Goal: Transaction & Acquisition: Obtain resource

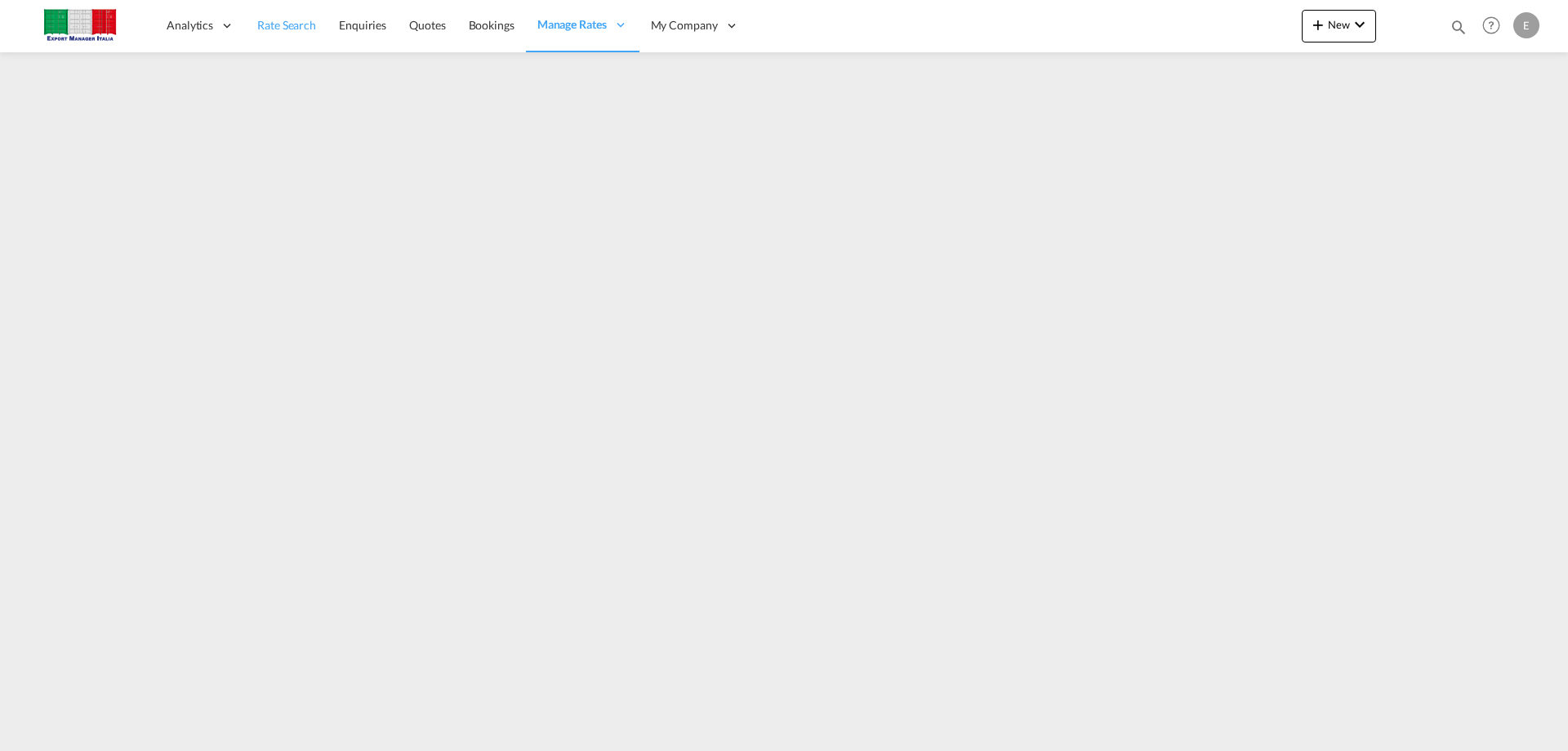
click at [313, 24] on span "Rate Search" at bounding box center [287, 24] width 59 height 14
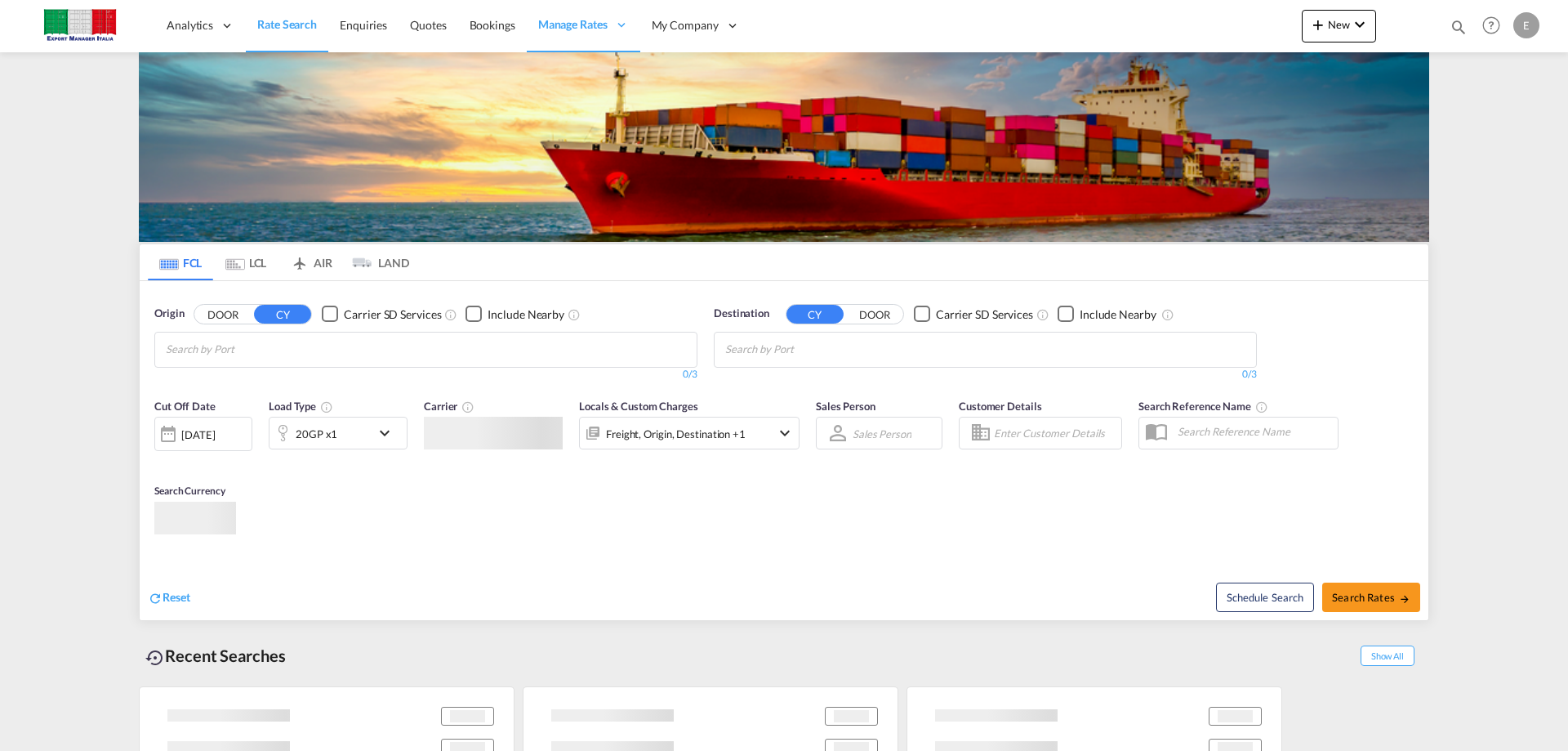
click at [212, 305] on button "DOOR" at bounding box center [223, 313] width 58 height 19
click at [227, 179] on img at bounding box center [784, 147] width 1291 height 189
click at [235, 345] on input "Search by Door" at bounding box center [243, 350] width 155 height 26
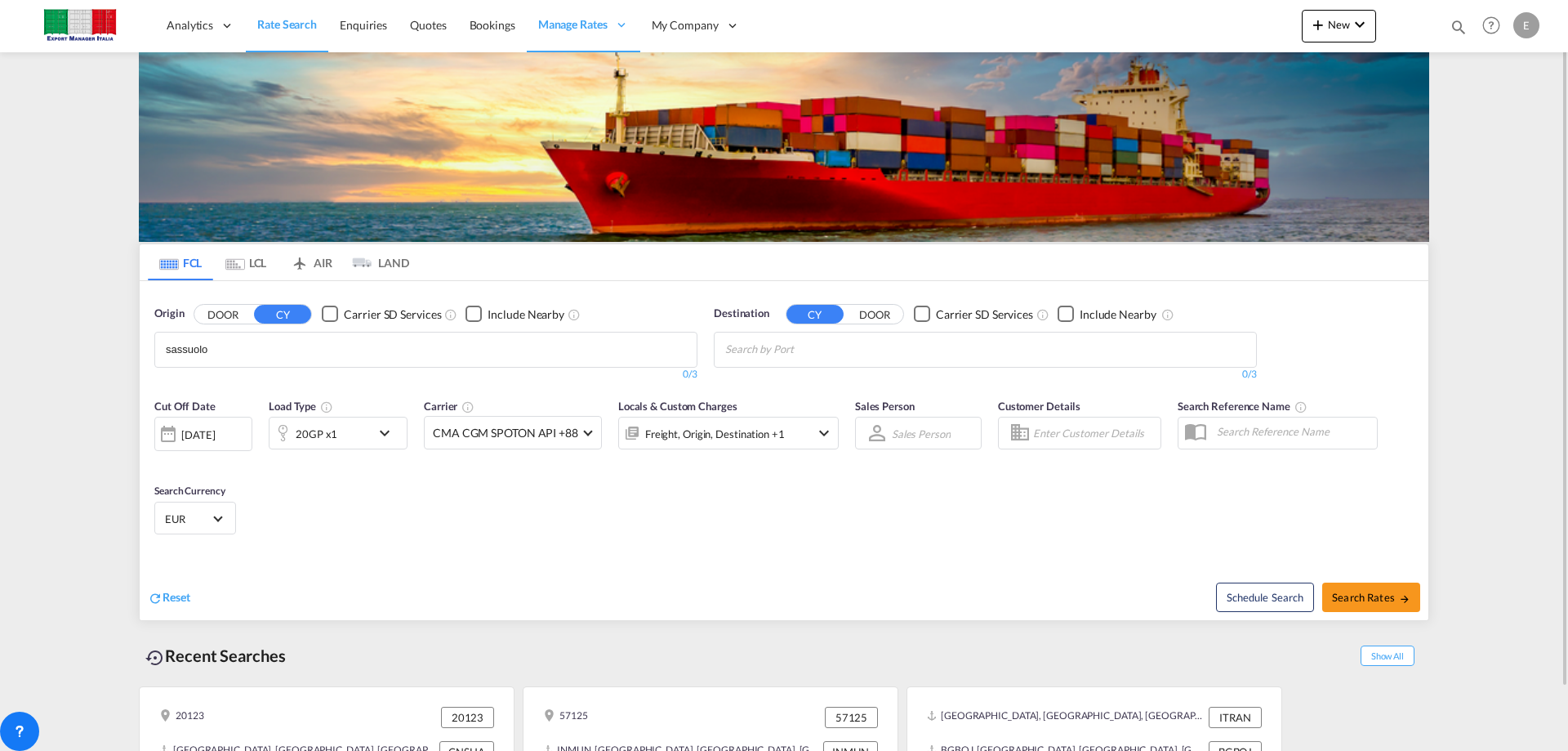
click at [223, 313] on button "DOOR" at bounding box center [223, 313] width 58 height 19
click at [227, 352] on body "Analytics Reports Dashboard Rate Search Enquiries Quotes Bookings" at bounding box center [784, 375] width 1568 height 751
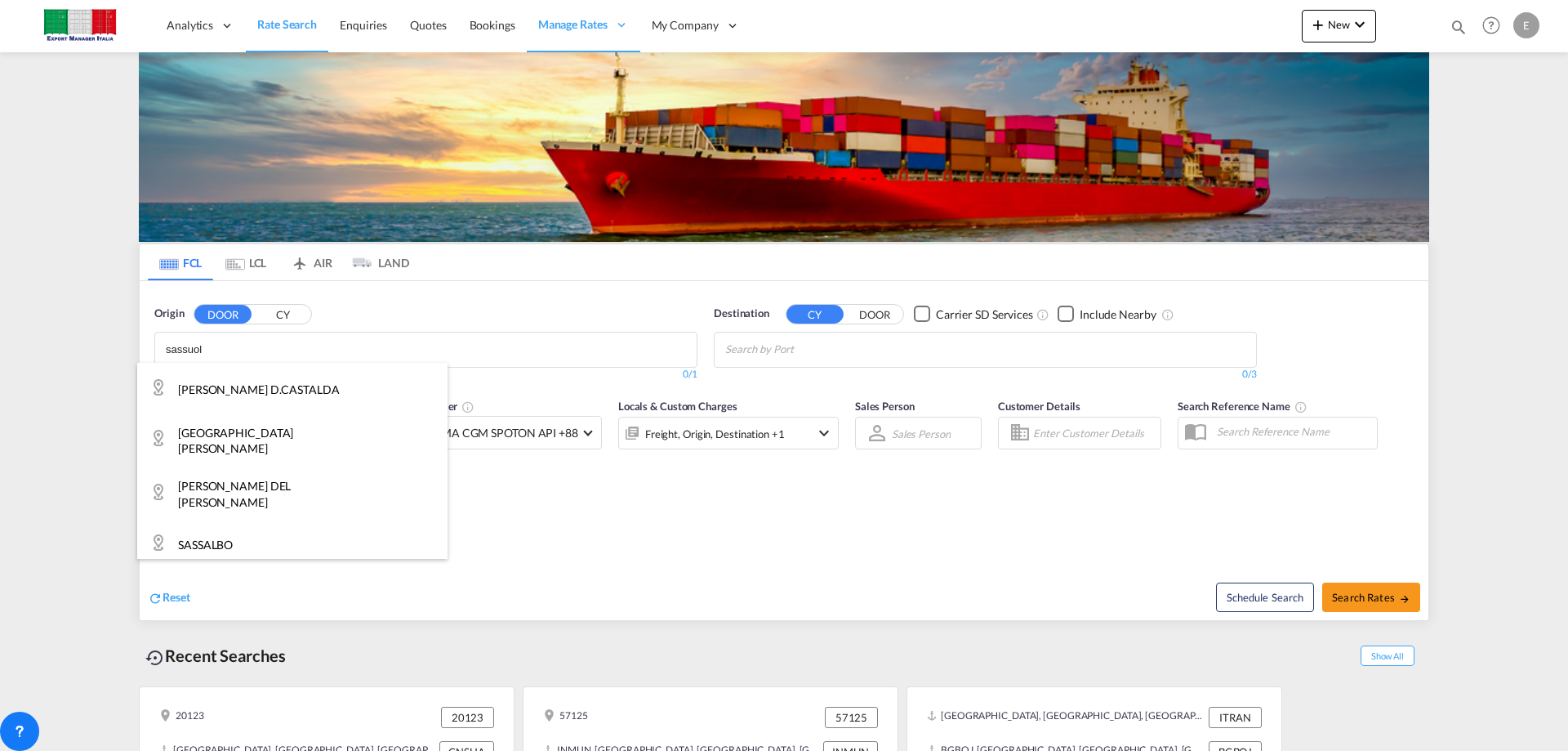
type input "sassuolo"
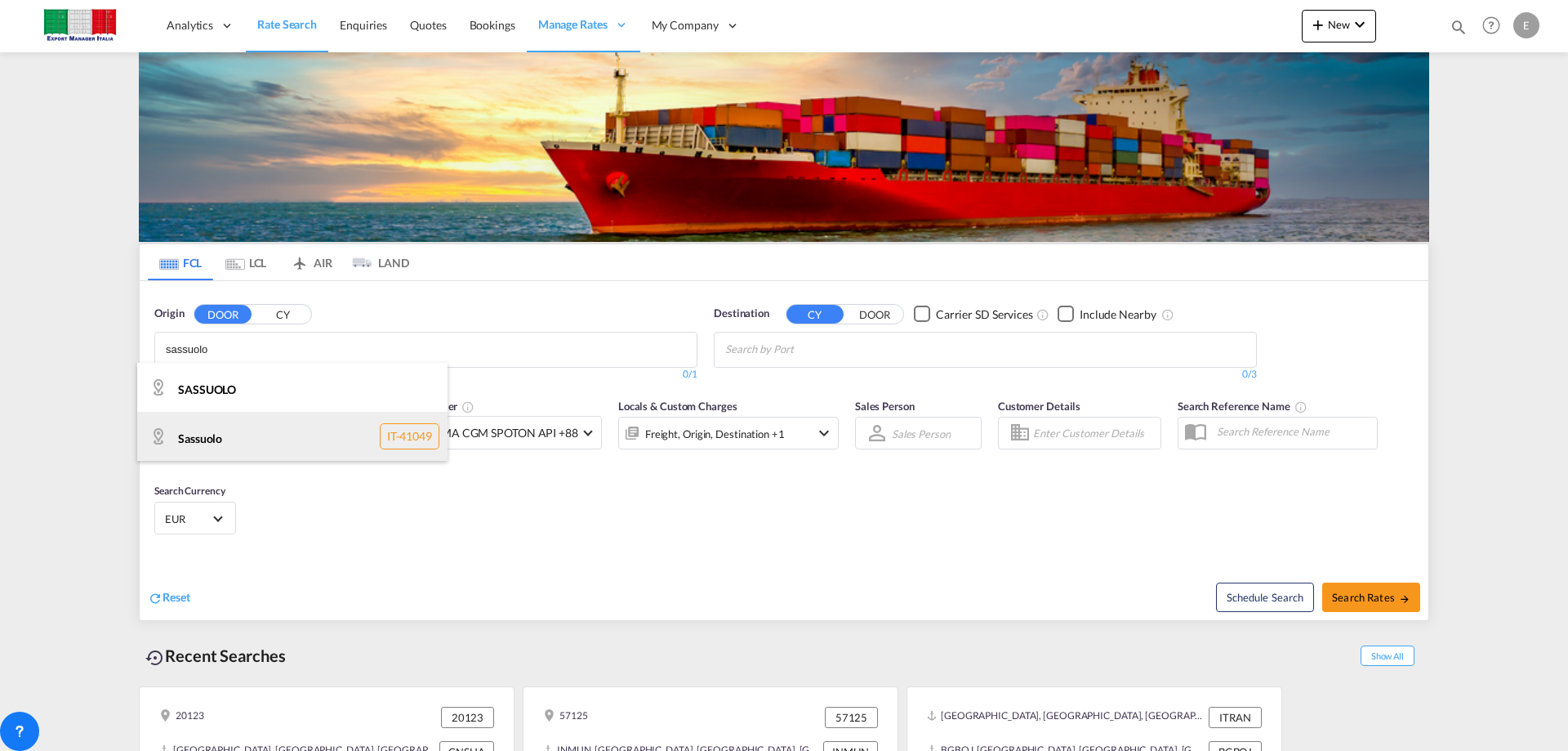
click at [207, 437] on div "Sassuolo IT-41049" at bounding box center [293, 437] width 310 height 49
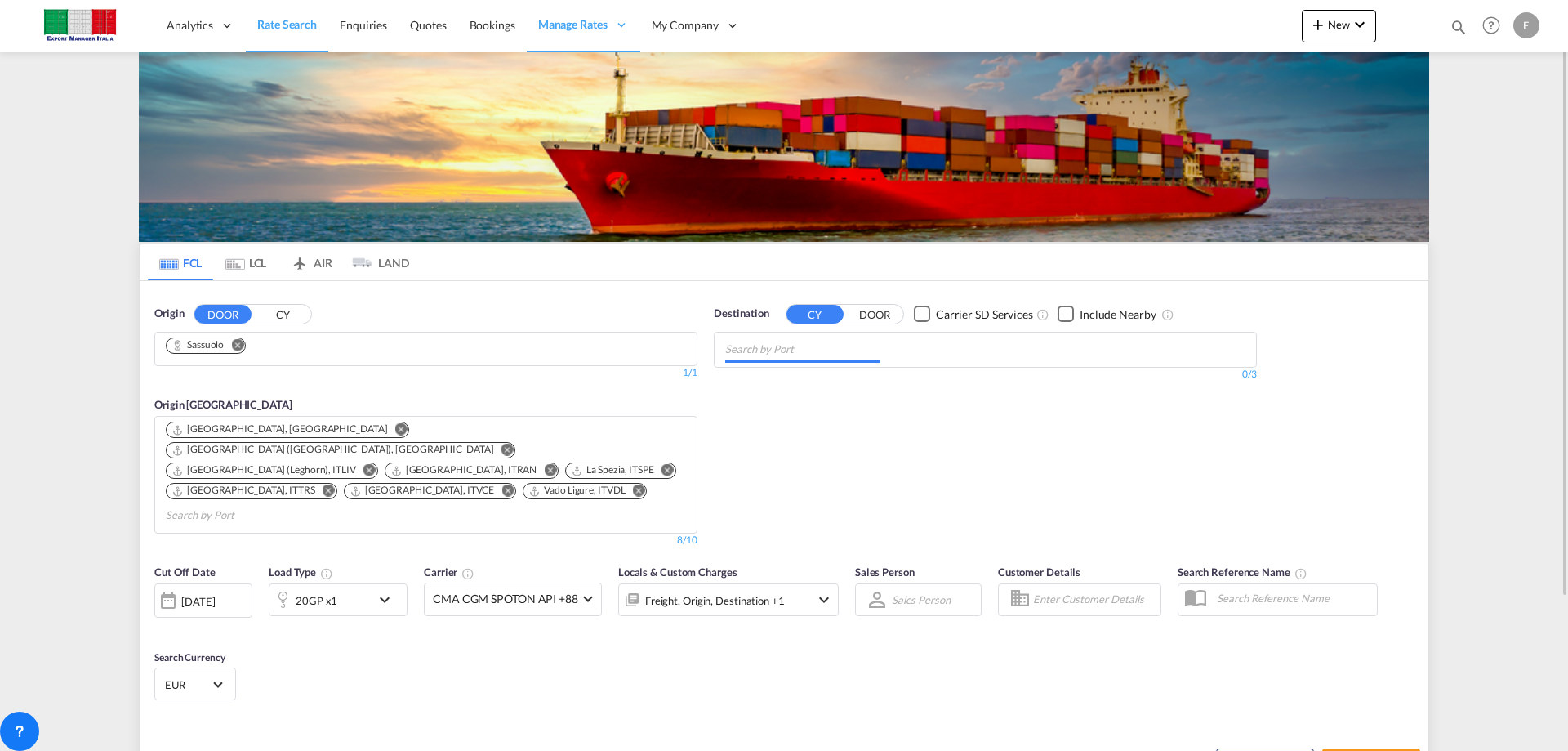
click at [795, 360] on md-autocomplete-wrap "Chips container with autocompletion. Enter the text area, type text to search, …" at bounding box center [803, 350] width 155 height 26
type input "gebze"
click at [747, 382] on div "Gebze [GEOGRAPHIC_DATA] TRGEB" at bounding box center [852, 388] width 310 height 49
click at [348, 583] on div "20GP x1" at bounding box center [320, 599] width 102 height 32
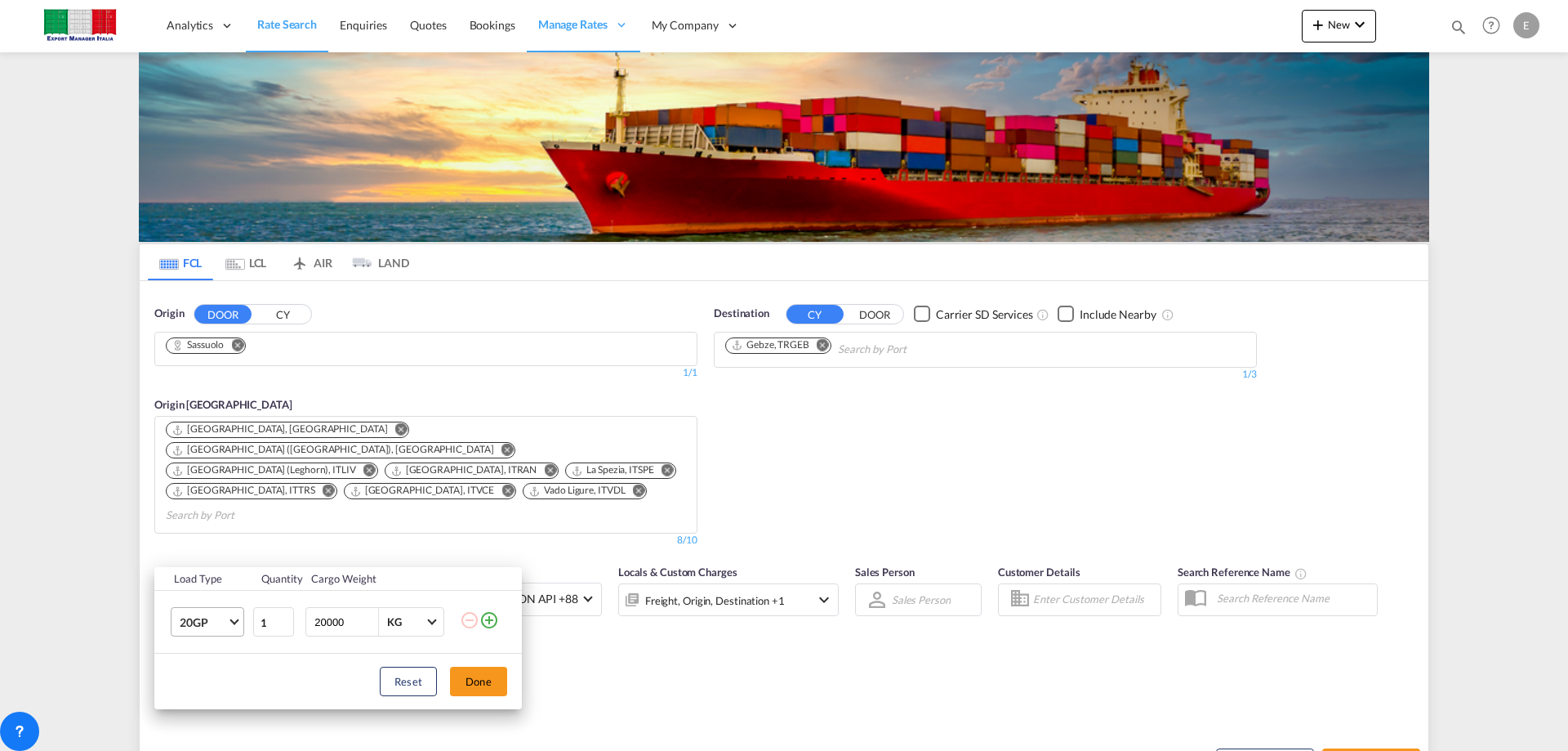
click at [227, 616] on md-select-value "20GP" at bounding box center [210, 622] width 65 height 27
click at [216, 633] on md-option "40HC" at bounding box center [223, 633] width 111 height 39
click at [477, 681] on button "Done" at bounding box center [478, 682] width 58 height 29
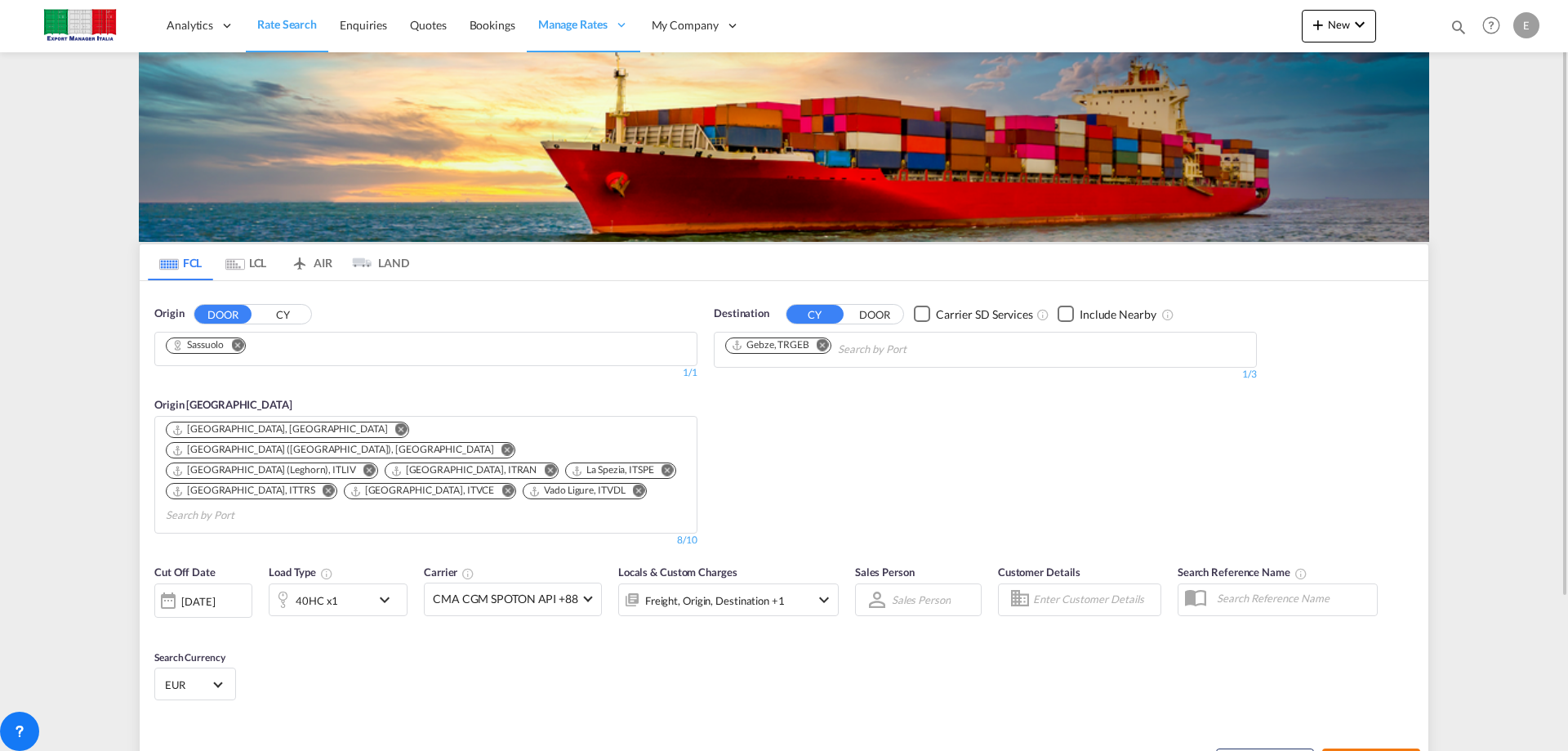
click at [1353, 750] on span "Search Rates" at bounding box center [1372, 763] width 78 height 13
type input "Sassuolo to TRGEB / [DATE]"
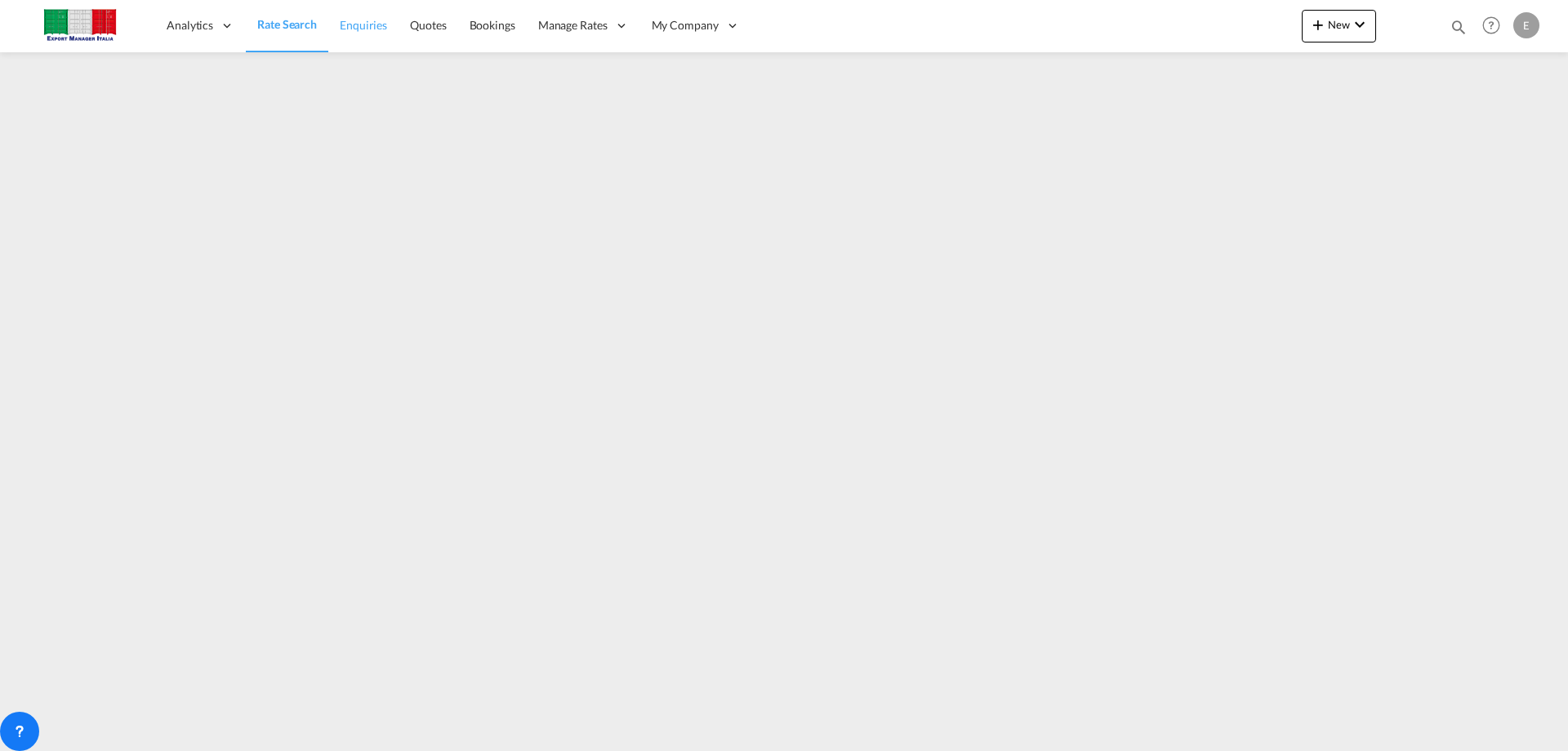
click at [370, 29] on span "Enquiries" at bounding box center [363, 24] width 48 height 14
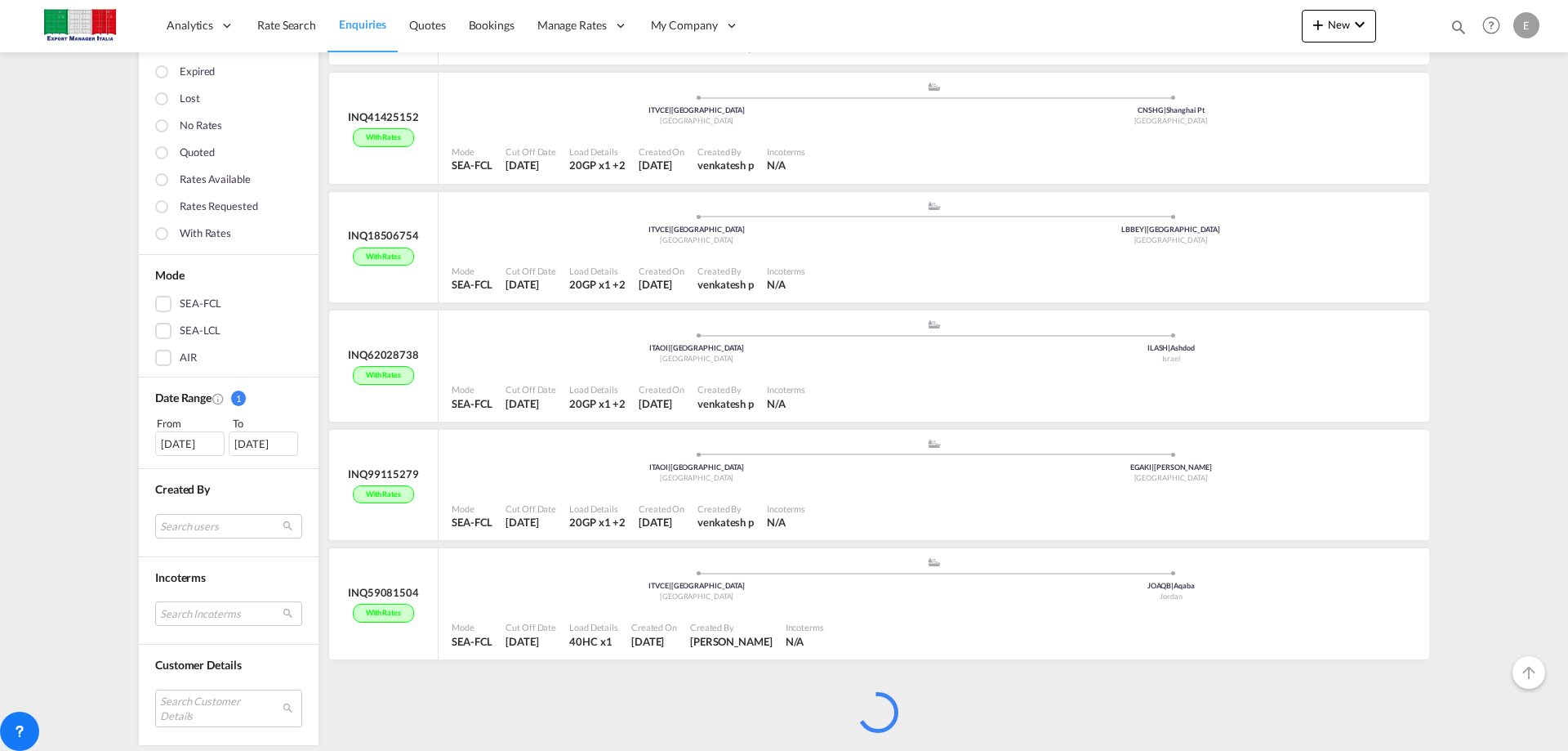
scroll to position [3070, 0]
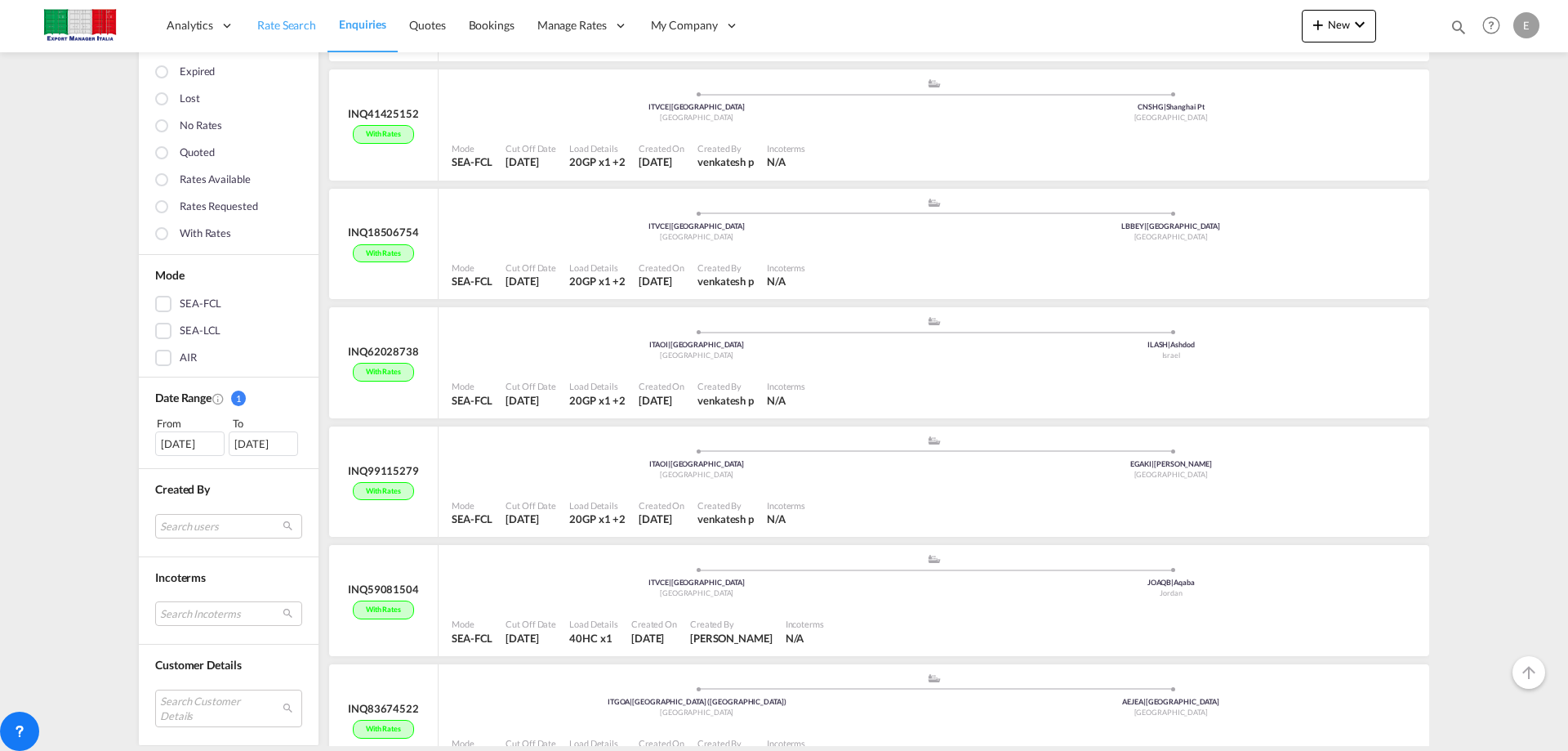
click at [292, 28] on span "Rate Search" at bounding box center [287, 24] width 59 height 14
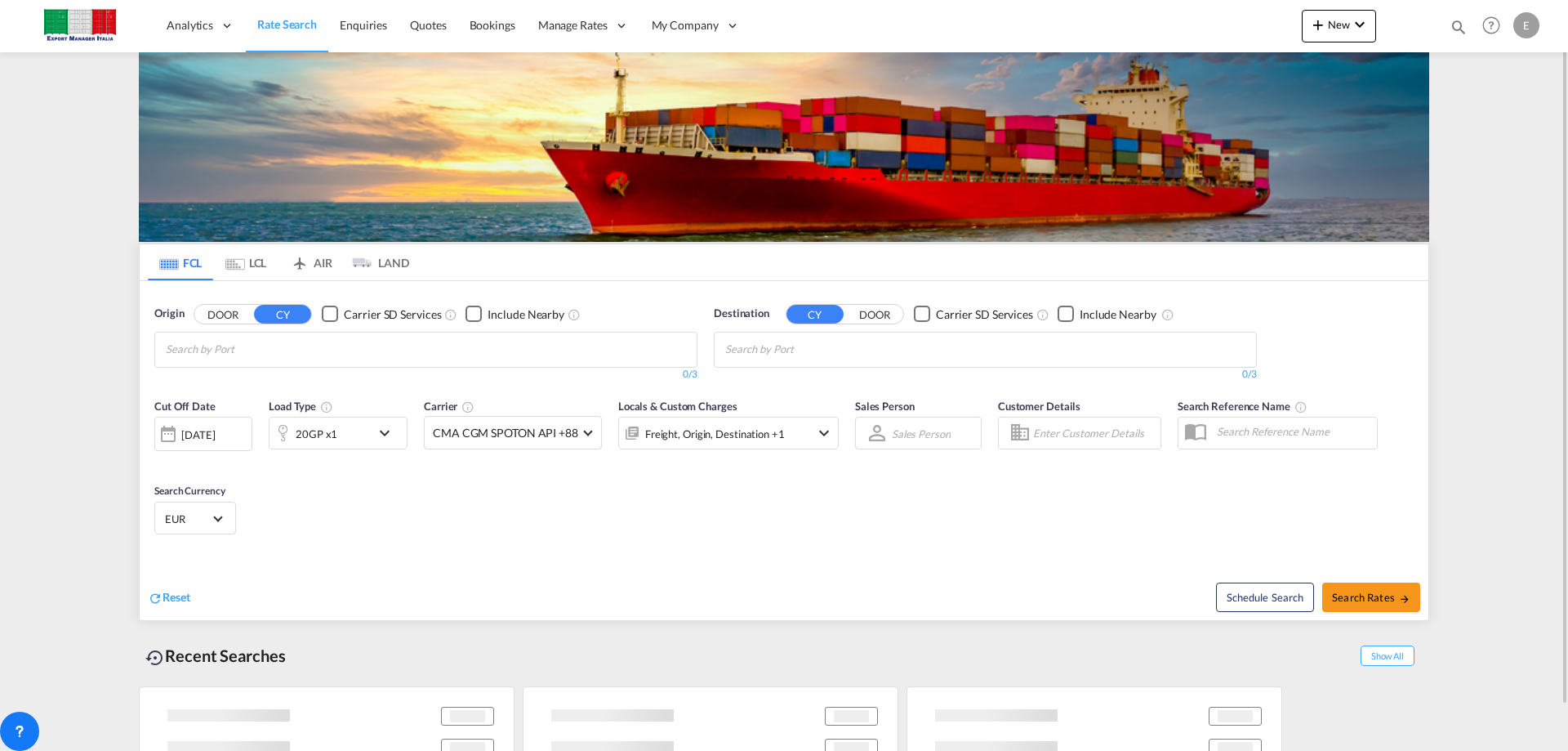
click at [237, 319] on button "DOOR" at bounding box center [223, 313] width 58 height 19
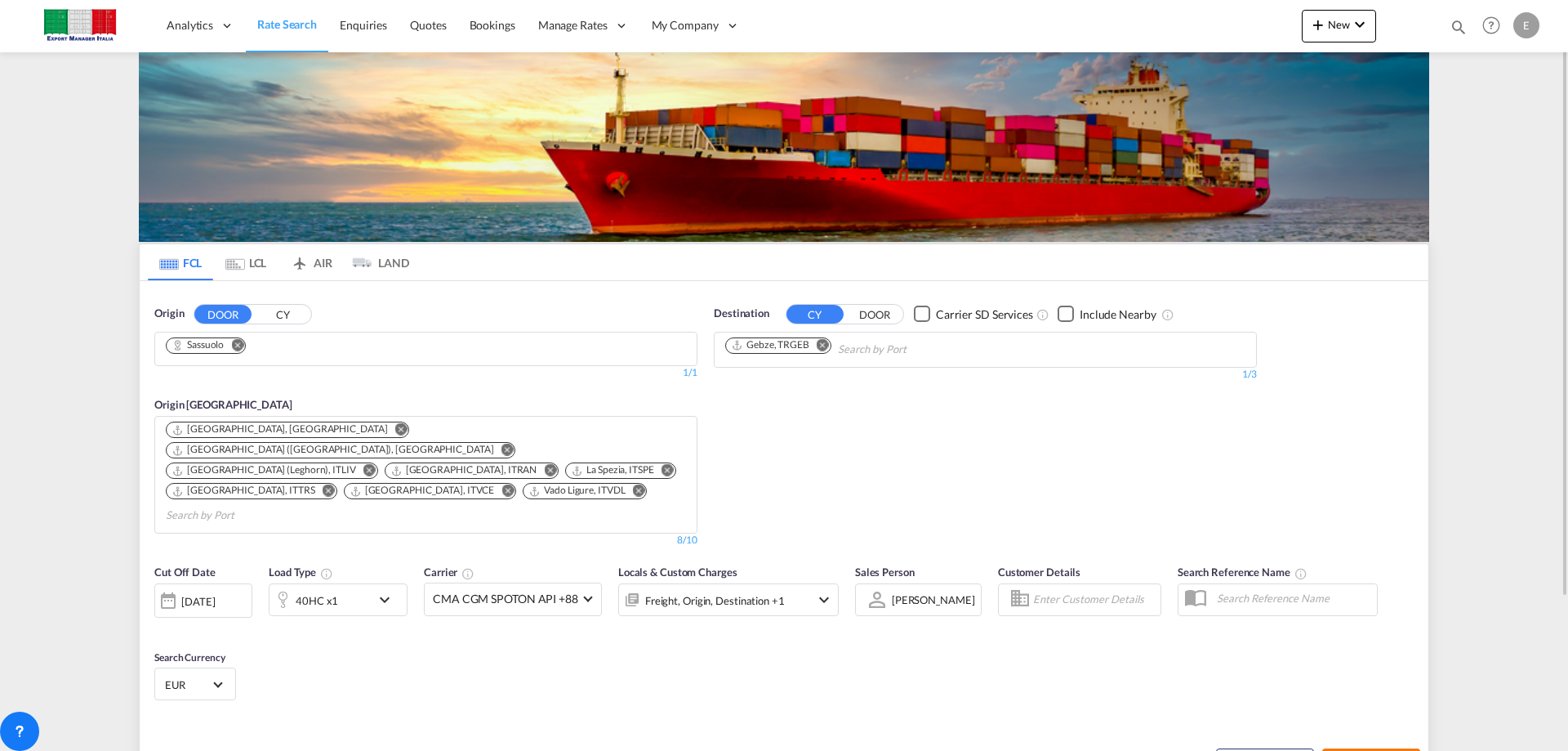
click at [1365, 748] on button "Search Rates" at bounding box center [1372, 763] width 98 height 29
type input "Sassuolo to TRGEB / [DATE]"
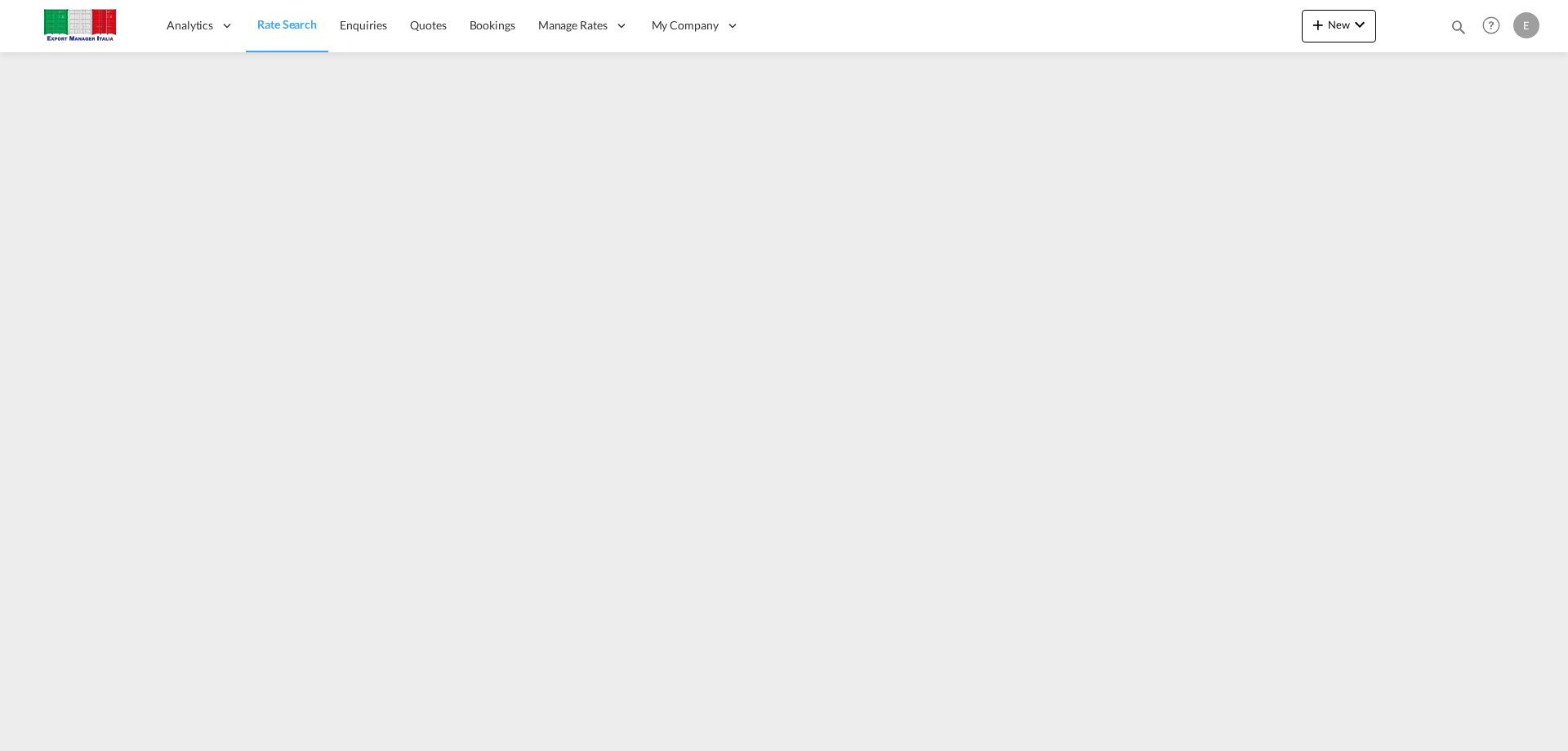
click at [287, 33] on link "Rate Search" at bounding box center [287, 25] width 83 height 53
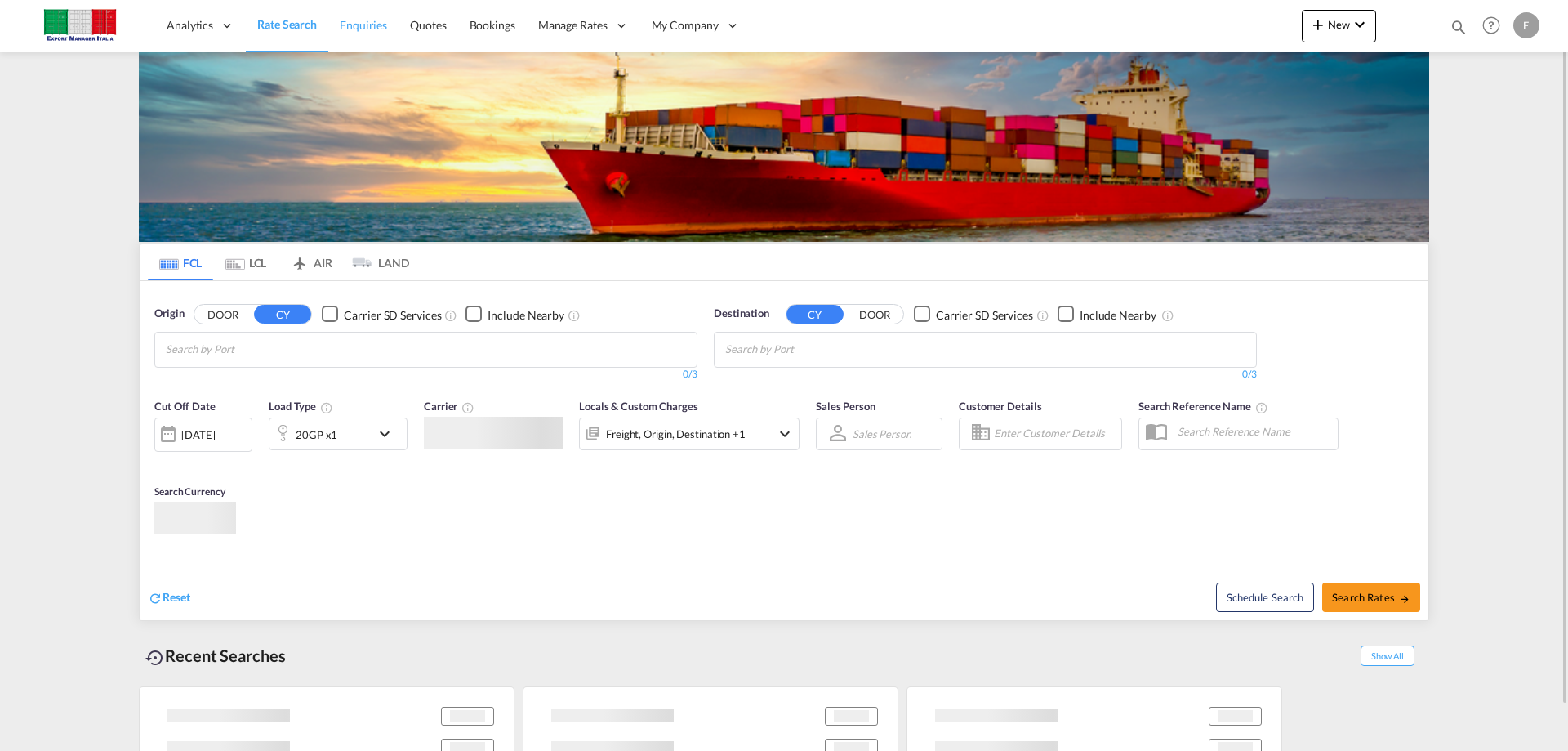
click at [373, 34] on link "Enquiries" at bounding box center [363, 25] width 70 height 53
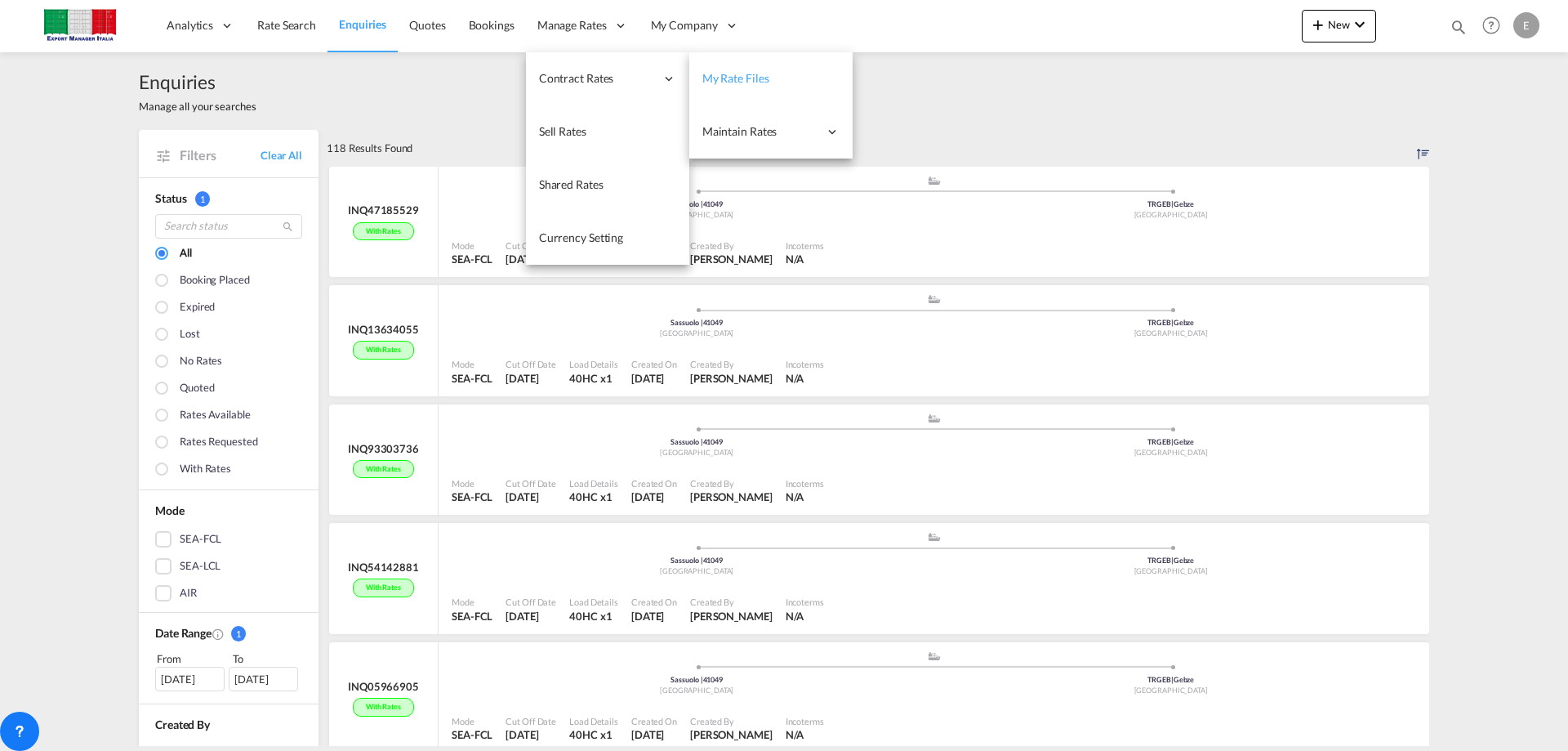
click at [763, 73] on span "My Rate Files" at bounding box center [736, 78] width 67 height 14
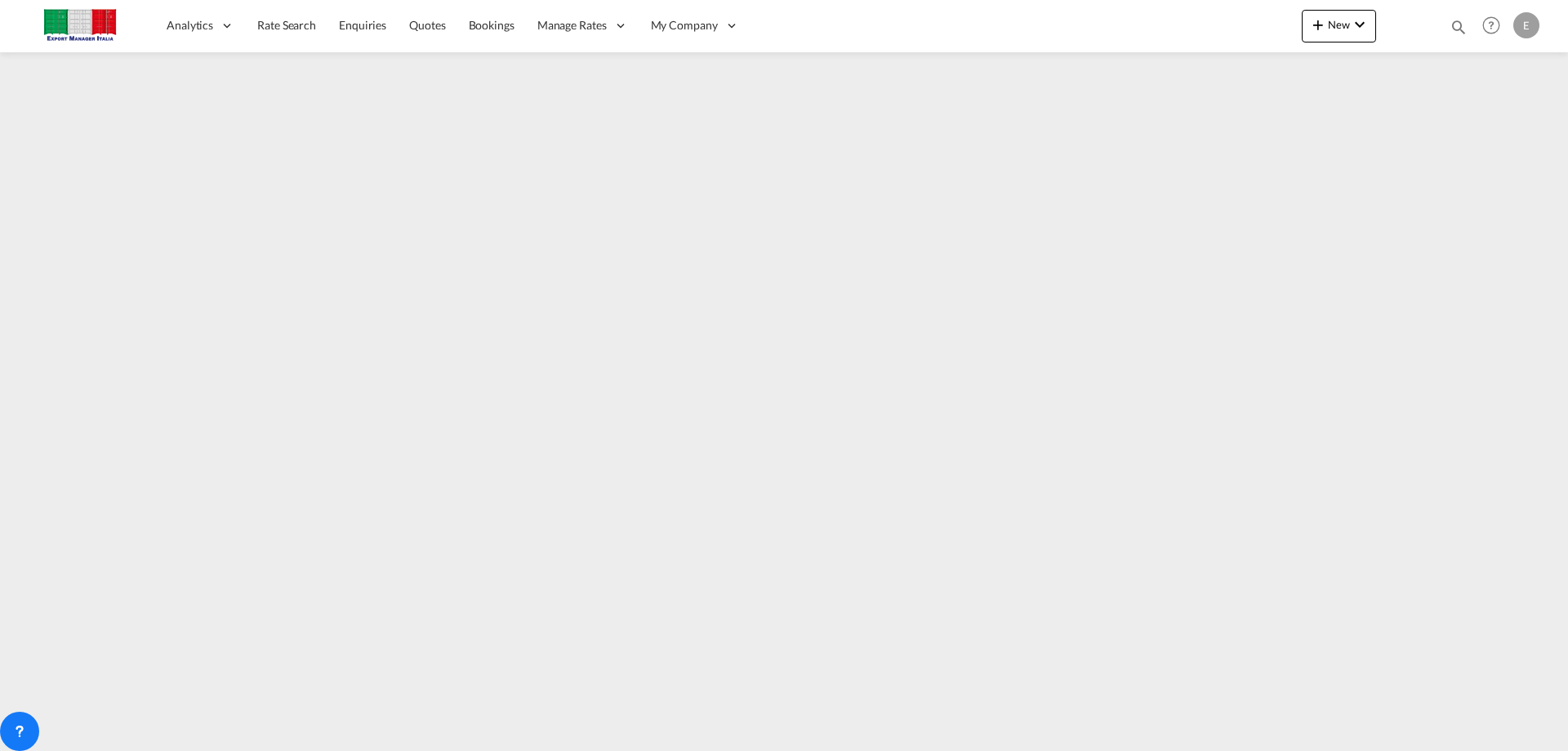
click at [1323, 9] on div "New Rates Ratecard Ratesheet Quote Bookings Bookings Quotes Enquiries Help Reso…" at bounding box center [1424, 25] width 242 height 51
click at [1333, 15] on button "New" at bounding box center [1340, 25] width 74 height 32
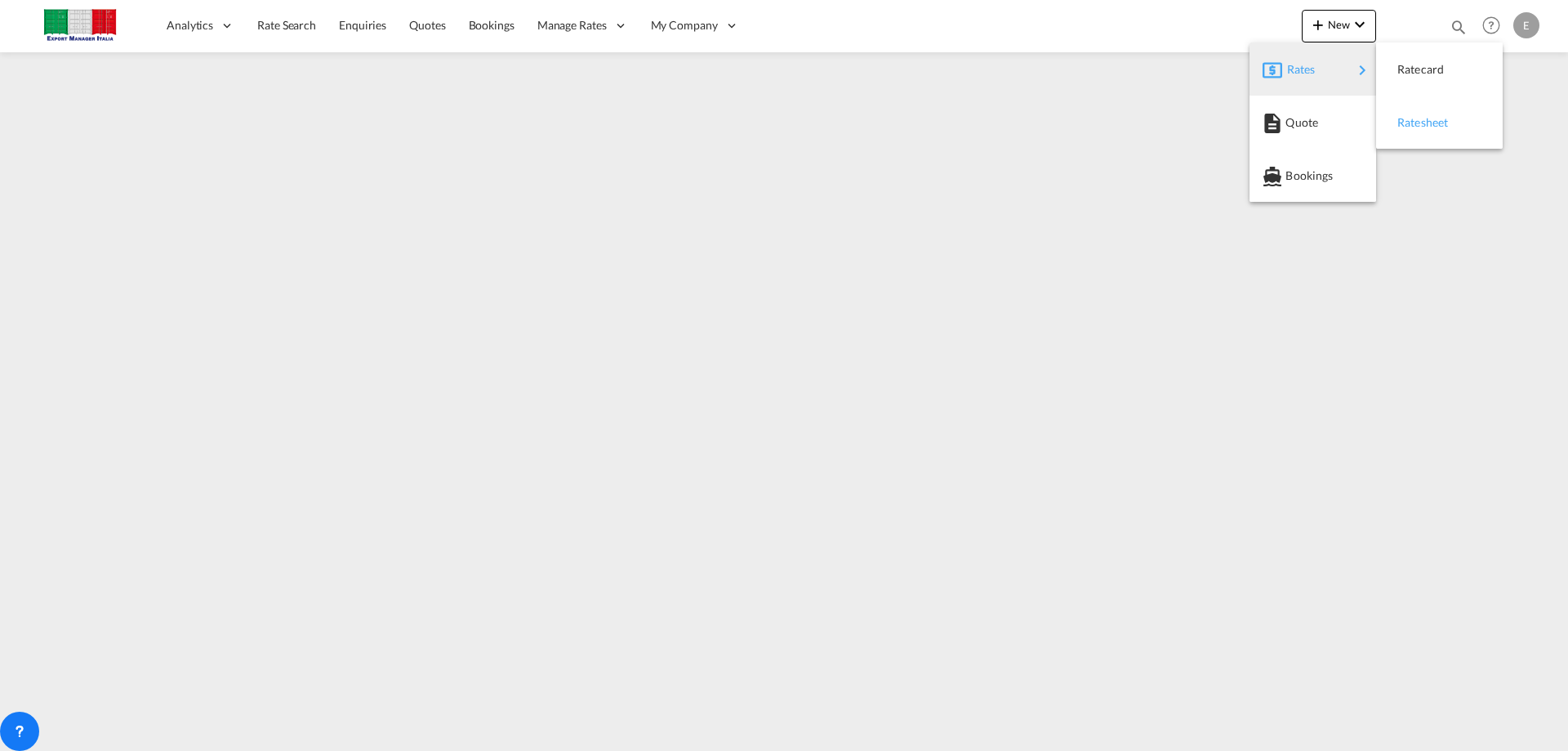
click at [1414, 123] on span "Ratesheet" at bounding box center [1407, 122] width 18 height 32
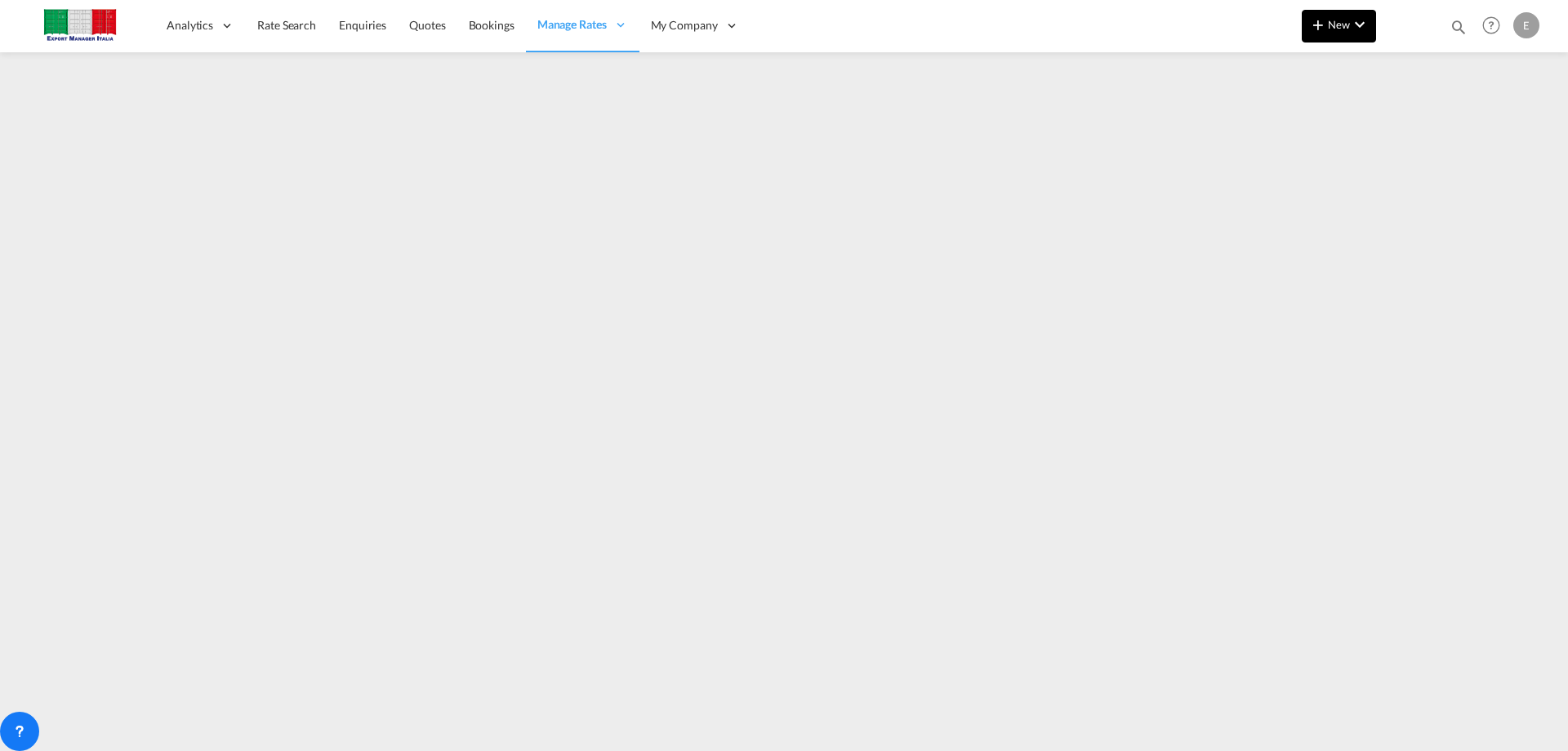
click at [1336, 27] on span "New" at bounding box center [1339, 23] width 62 height 13
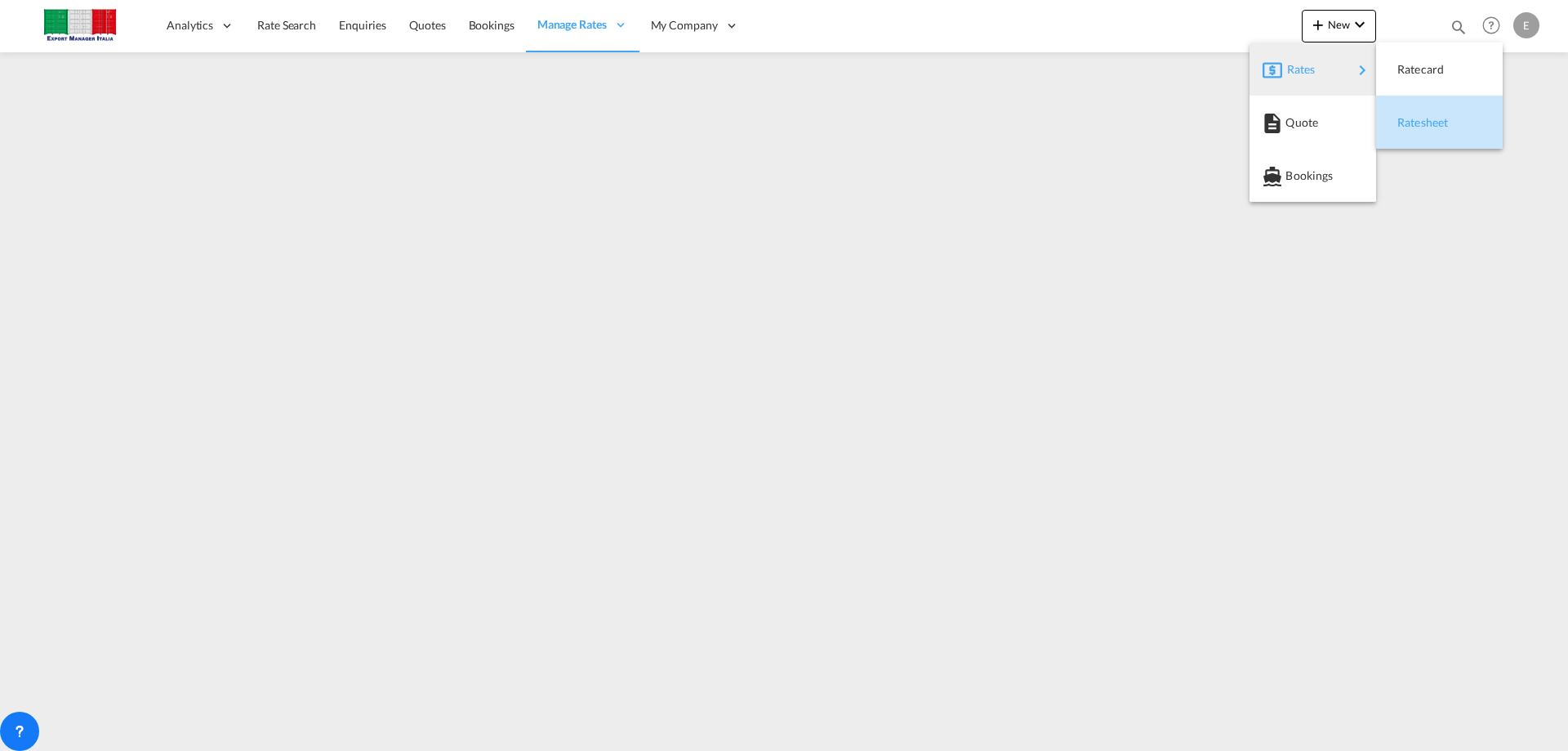
click at [1415, 117] on span "Ratesheet" at bounding box center [1407, 122] width 18 height 32
